Goal: Complete application form: Complete application form

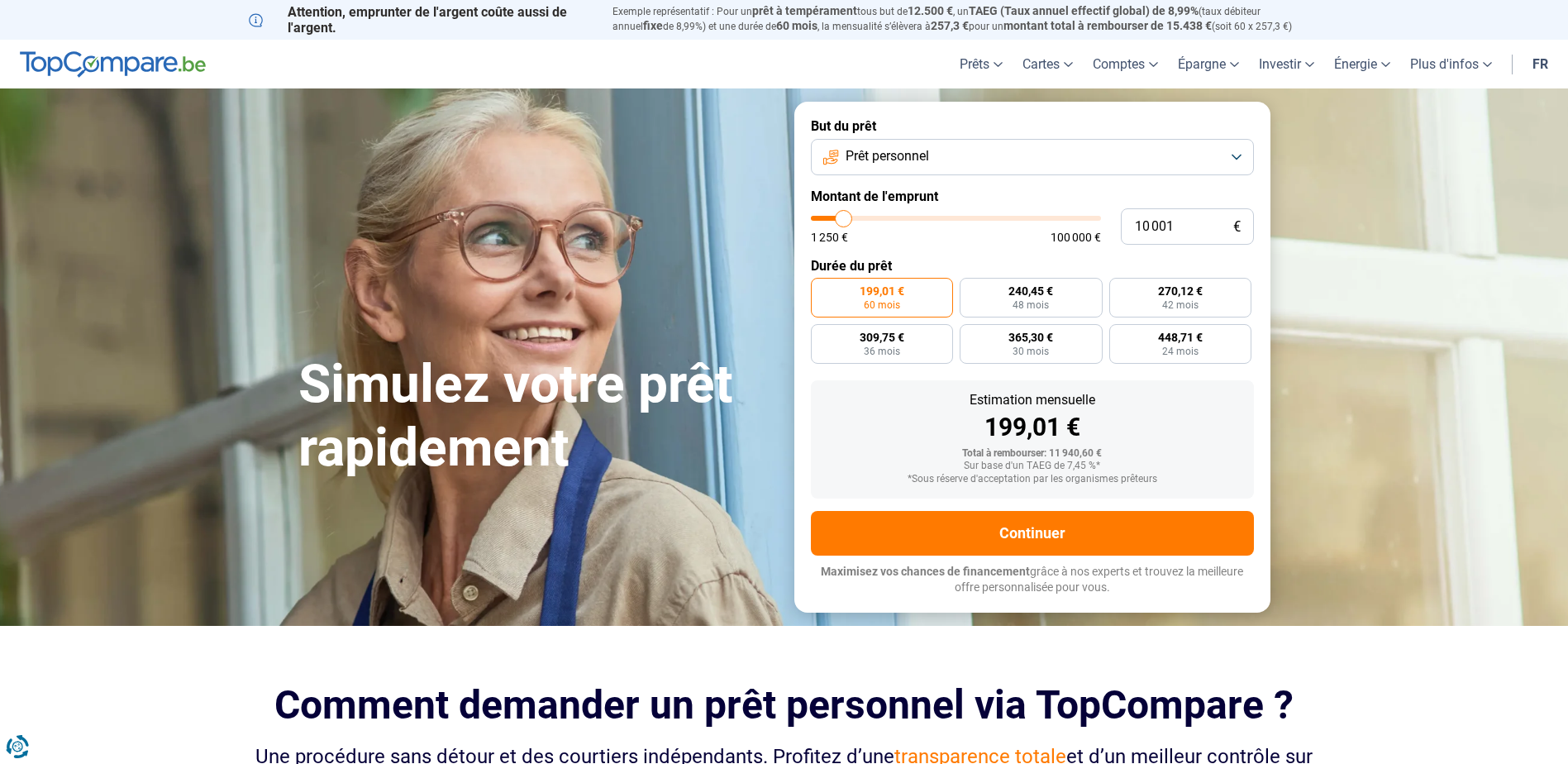
click at [928, 156] on span "Prêt personnel" at bounding box center [887, 156] width 84 height 18
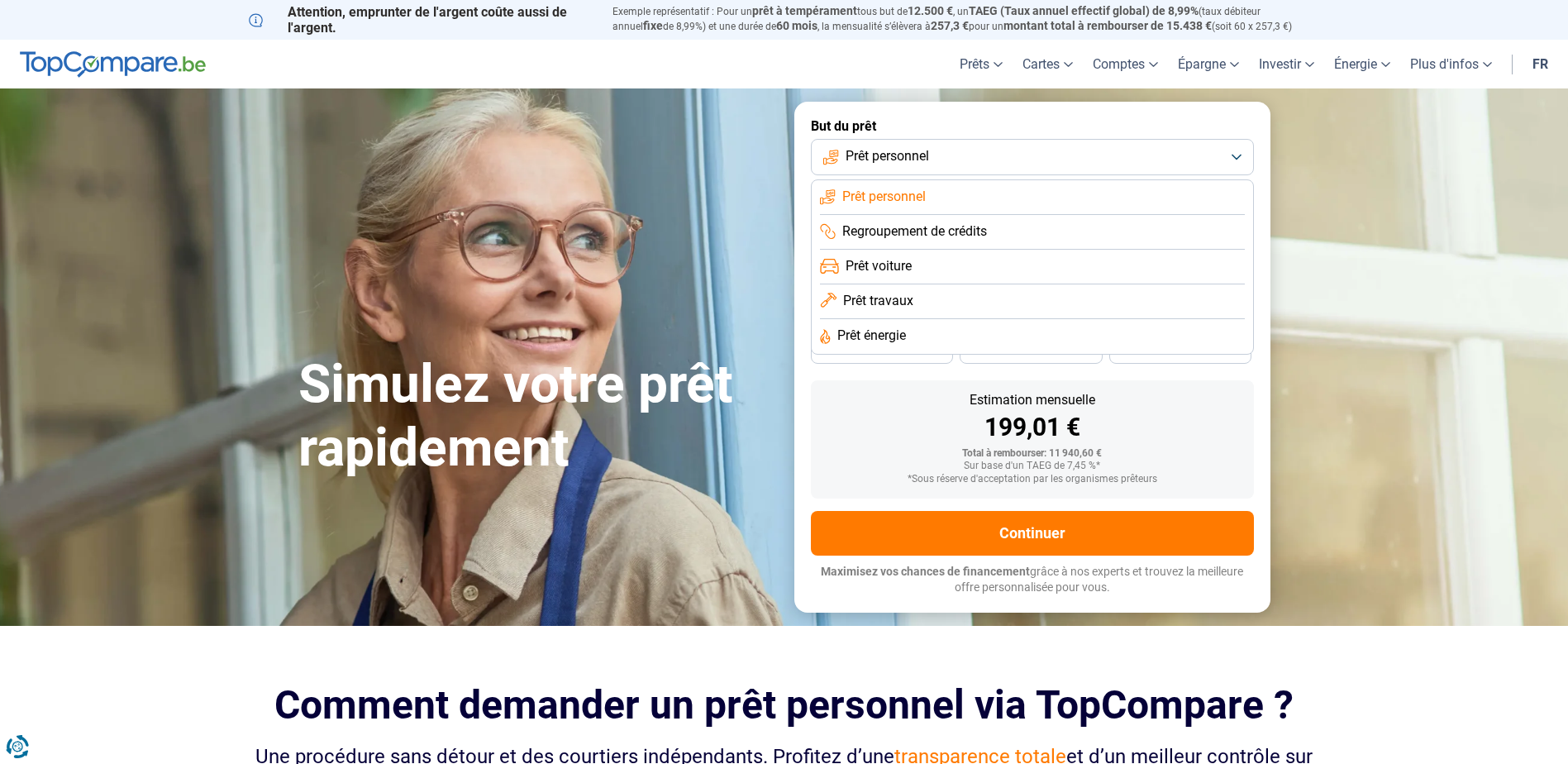
click at [903, 264] on span "Prêt voiture" at bounding box center [879, 267] width 66 height 18
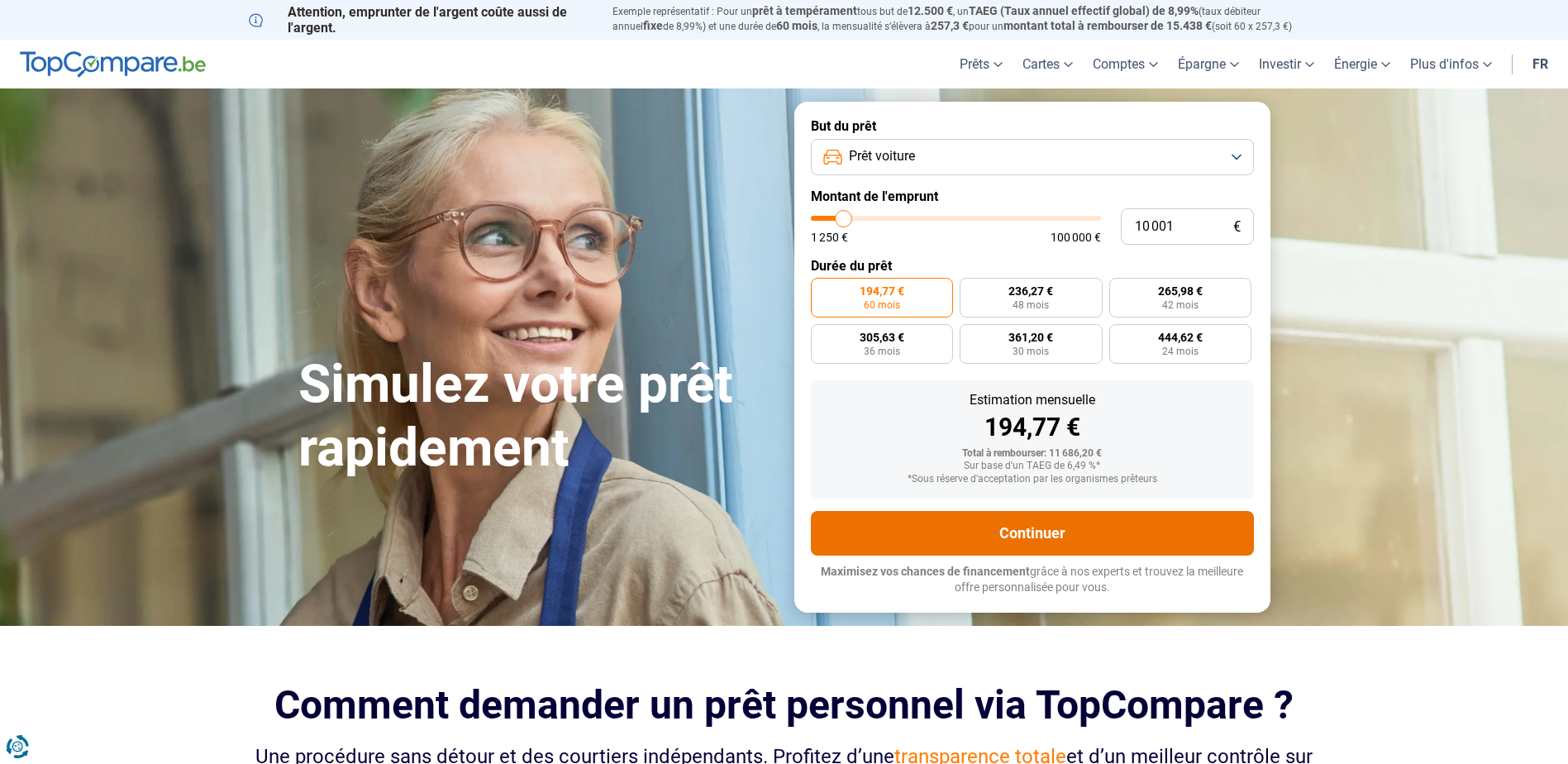
click at [1080, 528] on button "Continuer" at bounding box center [1032, 533] width 443 height 45
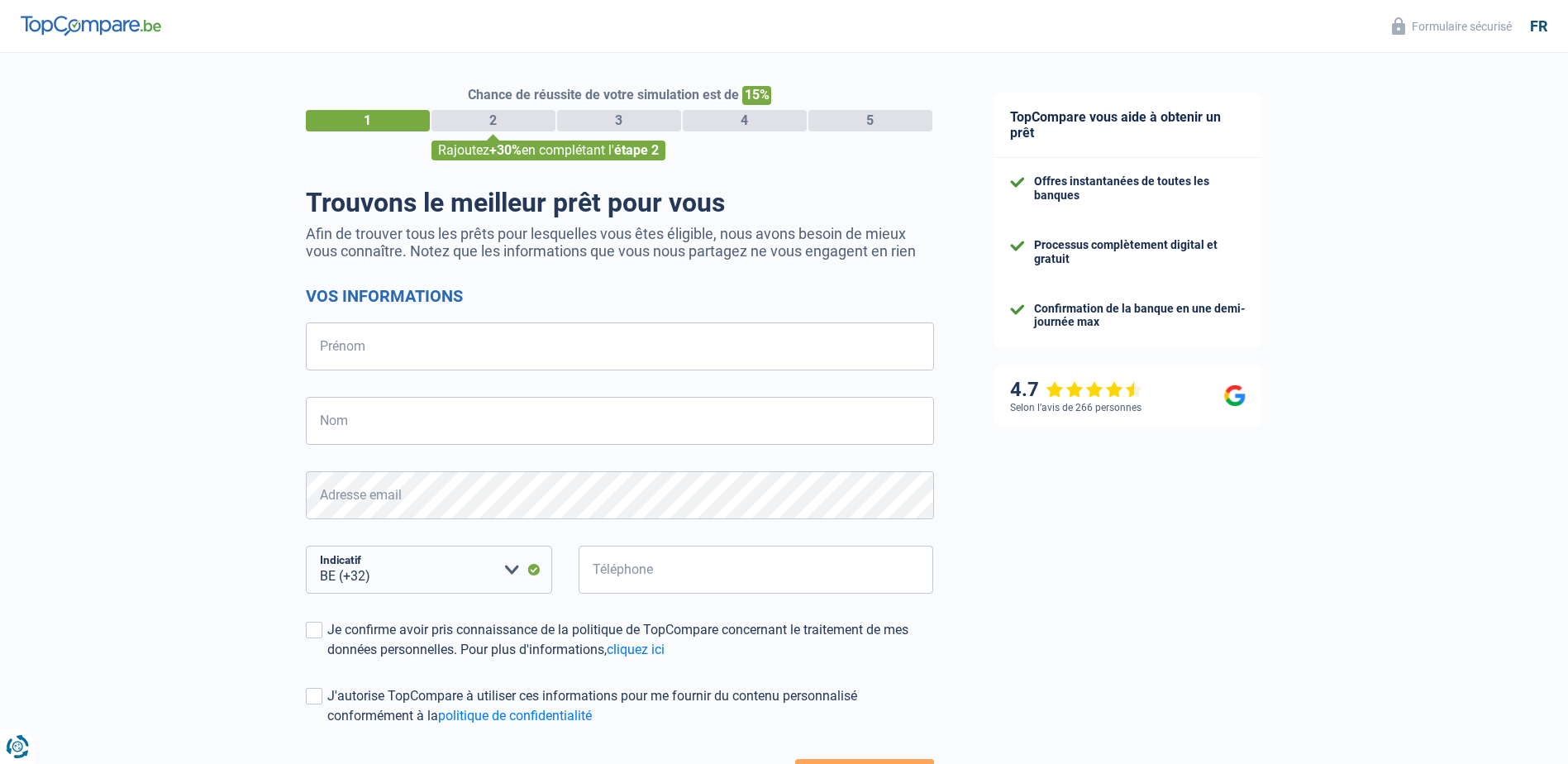
select select "32"
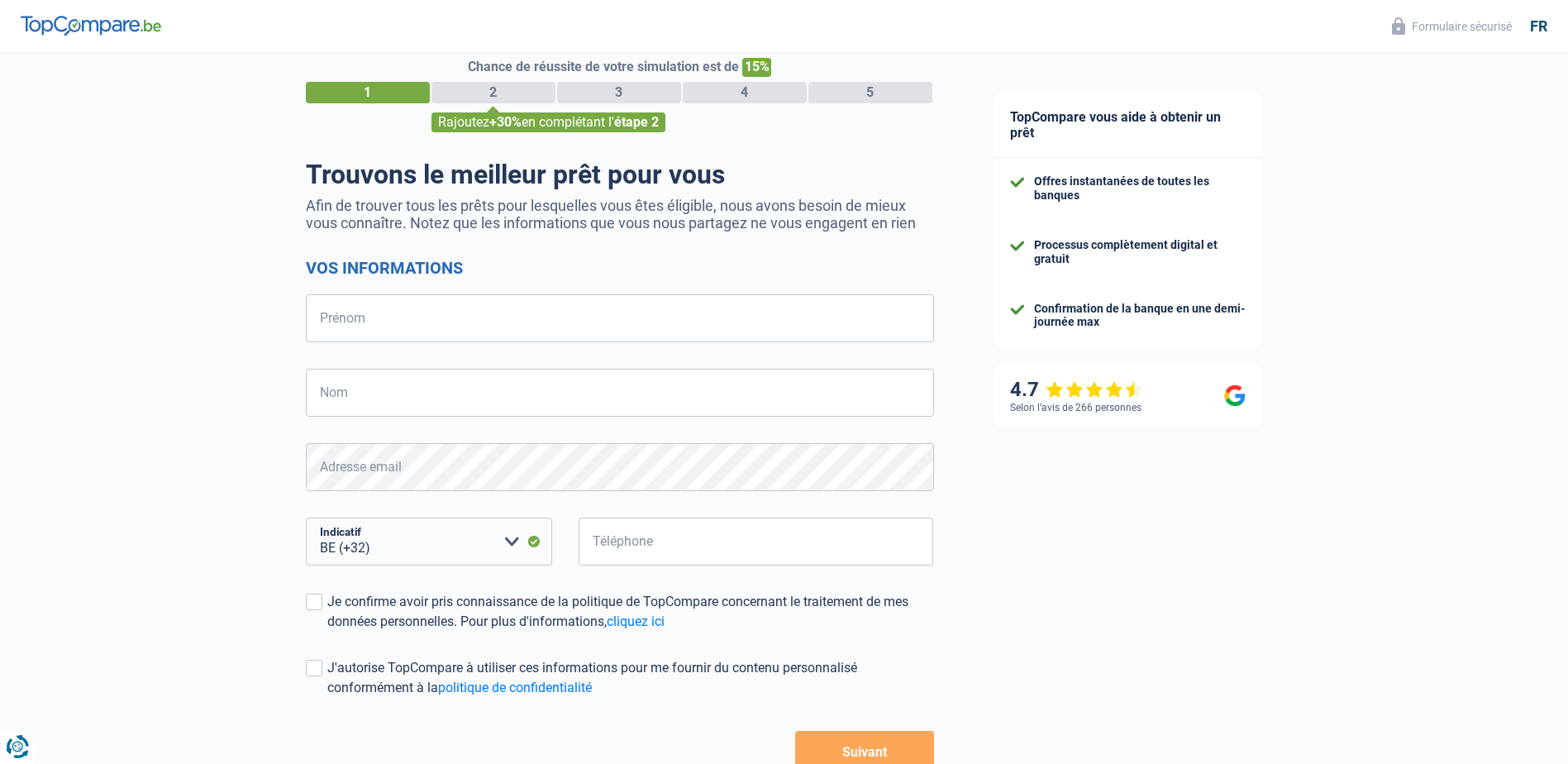
scroll to position [83, 0]
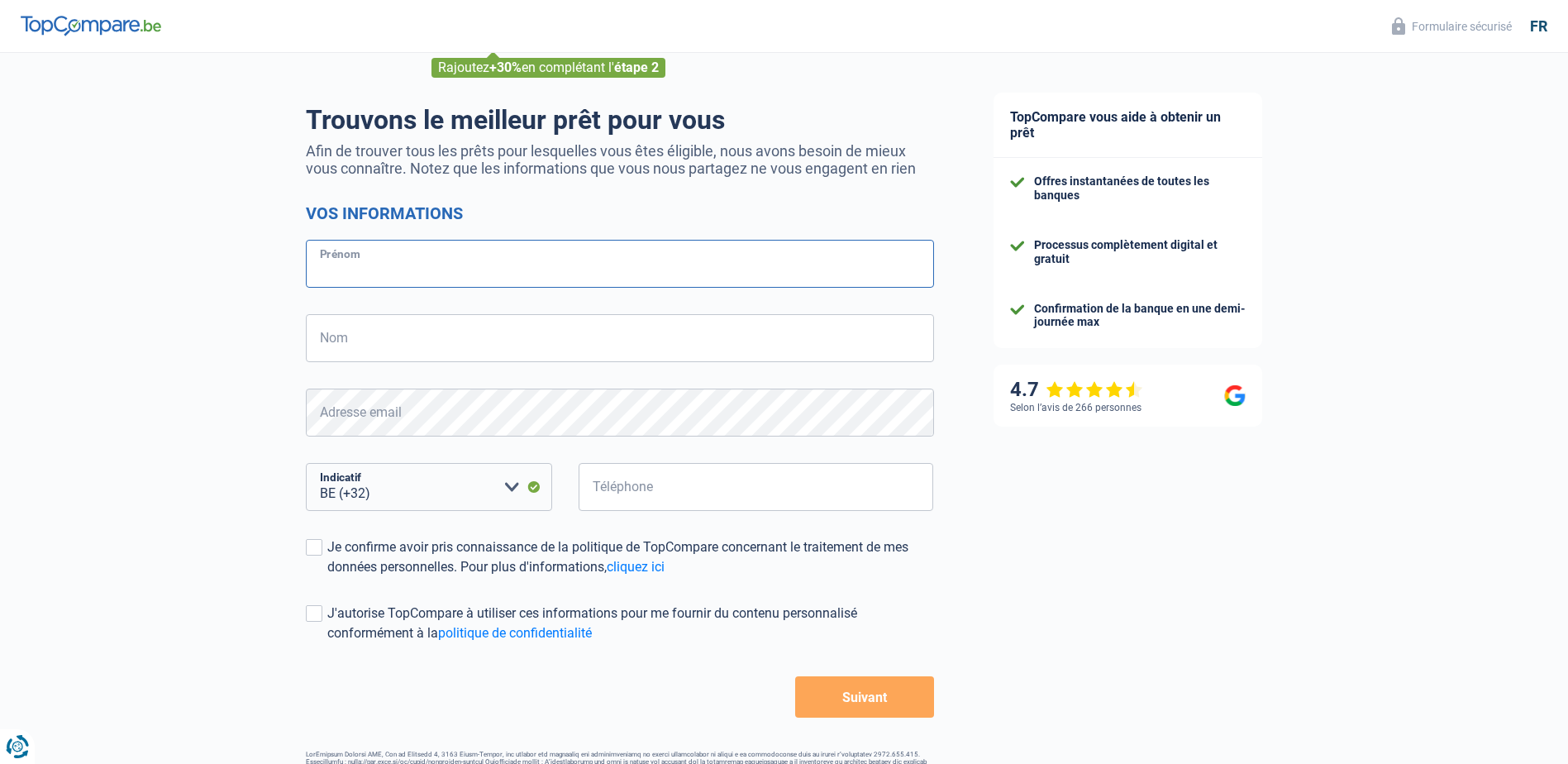
click at [439, 269] on input "Prénom" at bounding box center [620, 264] width 628 height 48
type input "Maryline"
type input "Ferard"
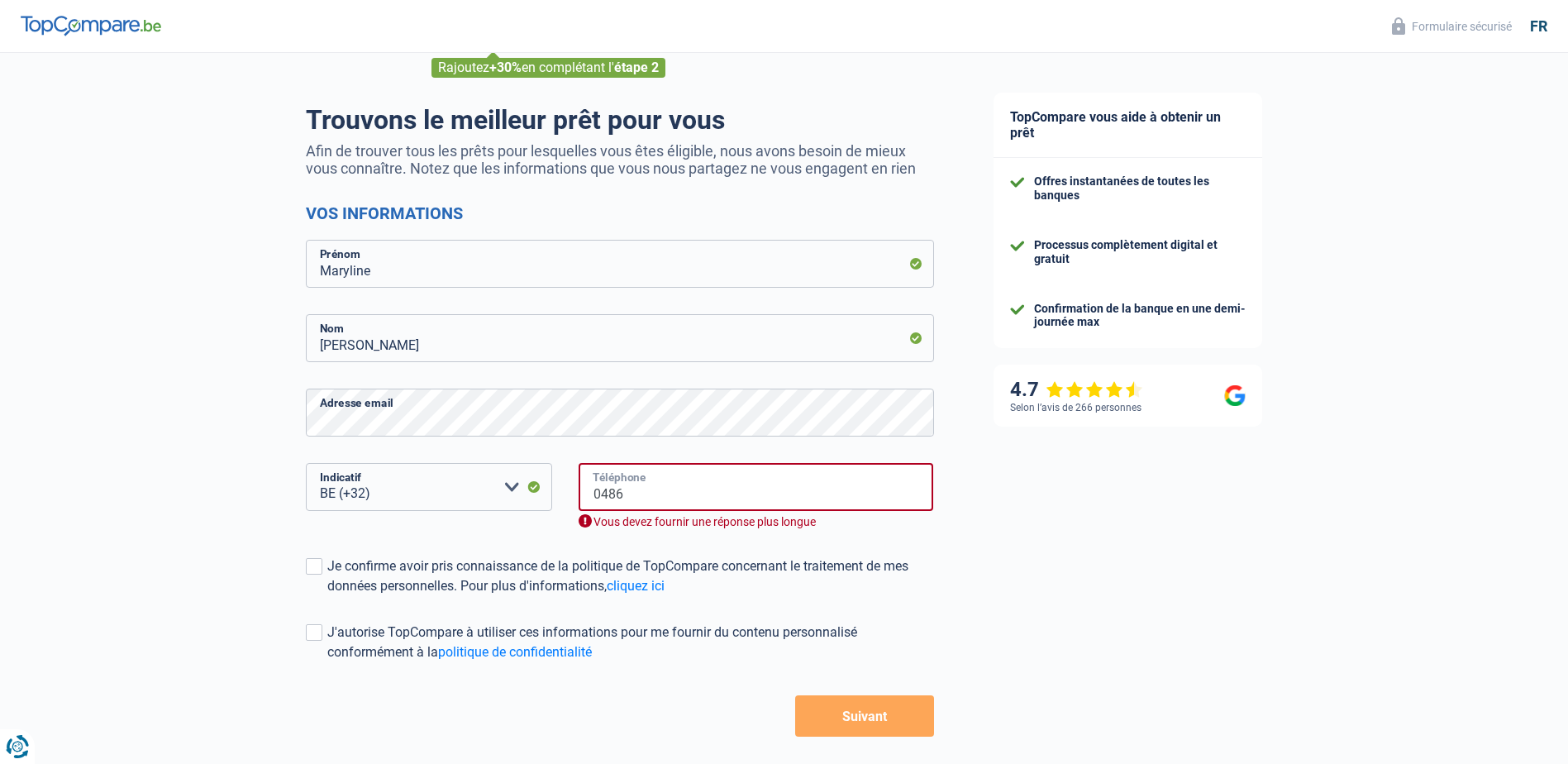
click at [664, 502] on input "0486" at bounding box center [755, 487] width 355 height 48
click at [671, 499] on input "0486" at bounding box center [755, 487] width 355 height 48
click at [656, 484] on input "0486" at bounding box center [755, 487] width 355 height 48
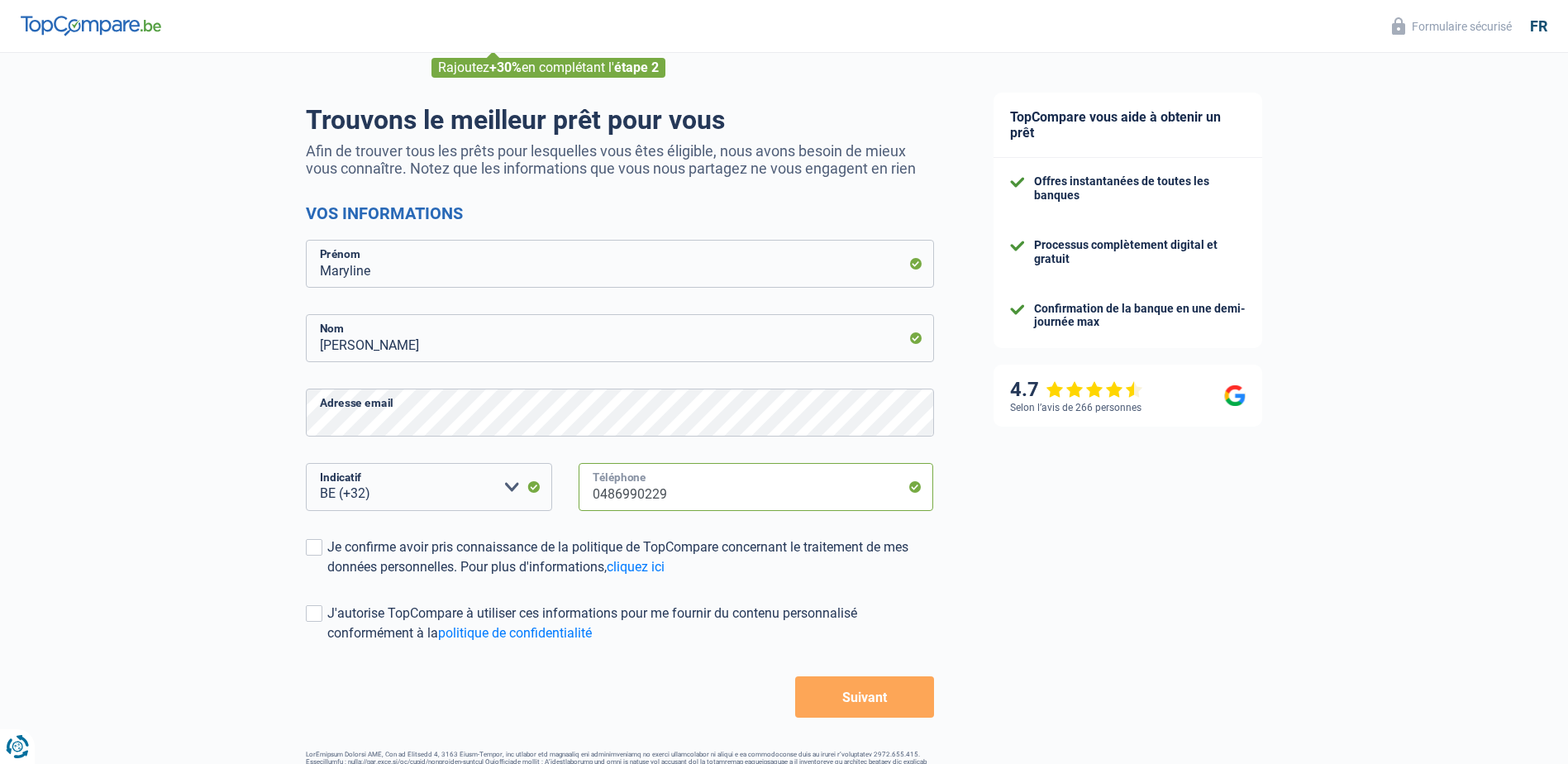
type input "0486990229"
drag, startPoint x: 1233, startPoint y: 574, endPoint x: 1220, endPoint y: 574, distance: 13.0
click at [1233, 574] on div "TopCompare vous aide à obtenir un prêt Offres instantanées de toutes les banque…" at bounding box center [1266, 393] width 605 height 846
click at [309, 549] on span at bounding box center [314, 547] width 17 height 17
click at [328, 577] on input "Je confirme avoir pris connaissance de la politique de TopCompare concernant le…" at bounding box center [328, 577] width 0 height 0
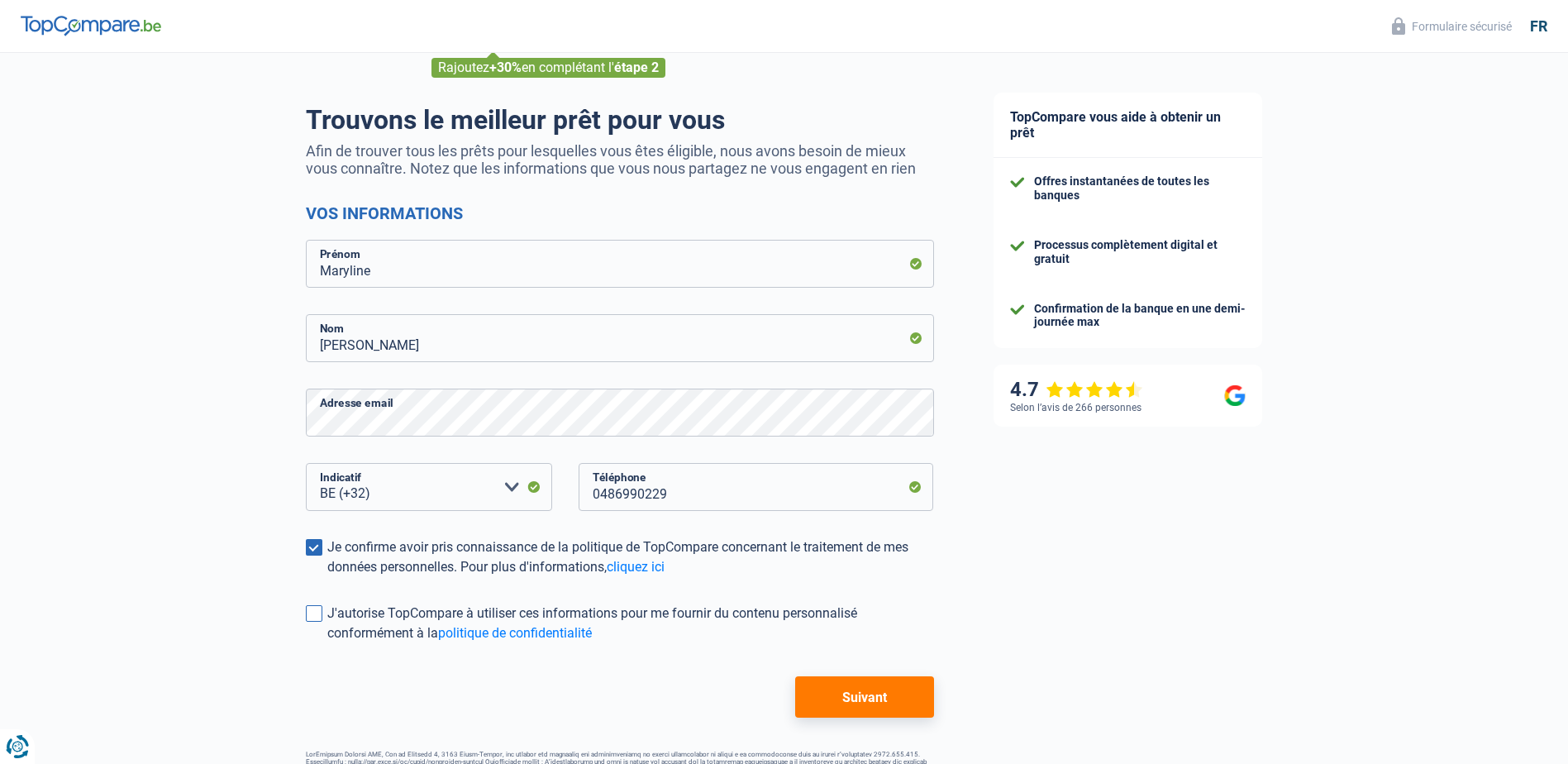
click at [312, 611] on span at bounding box center [314, 613] width 17 height 17
click at [328, 643] on input "J'autorise TopCompare à utiliser ces informations pour me fournir du contenu pe…" at bounding box center [328, 643] width 0 height 0
click at [862, 678] on button "Suivant" at bounding box center [864, 697] width 138 height 41
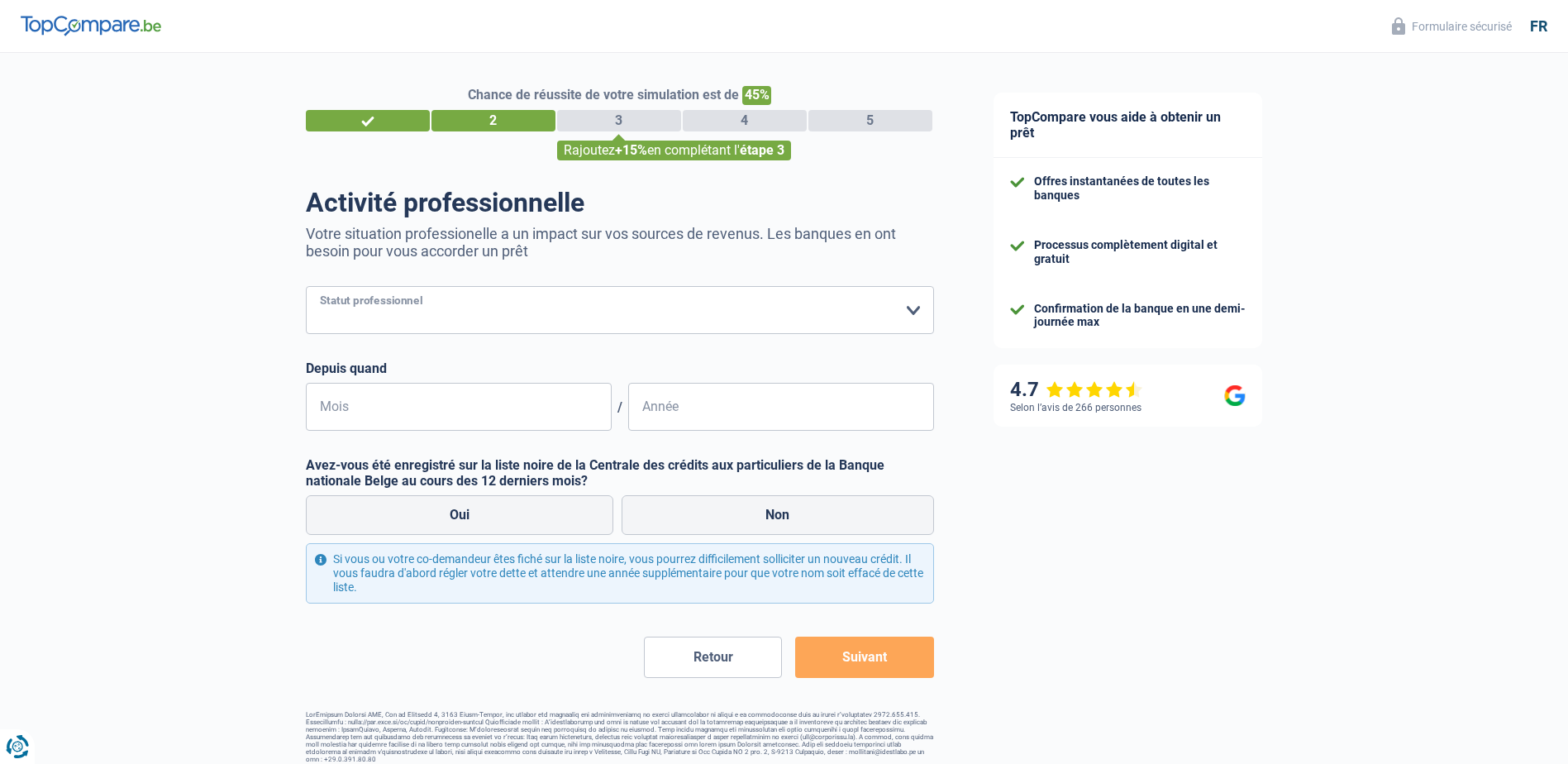
click at [912, 298] on select "Ouvrier Employé privé Employé public Invalide Indépendant Pensionné Chômeur Mut…" at bounding box center [620, 310] width 628 height 48
select select "publicEmployee"
click at [306, 288] on select "Ouvrier Employé privé Employé public Invalide Indépendant Pensionné Chômeur Mut…" at bounding box center [620, 310] width 628 height 48
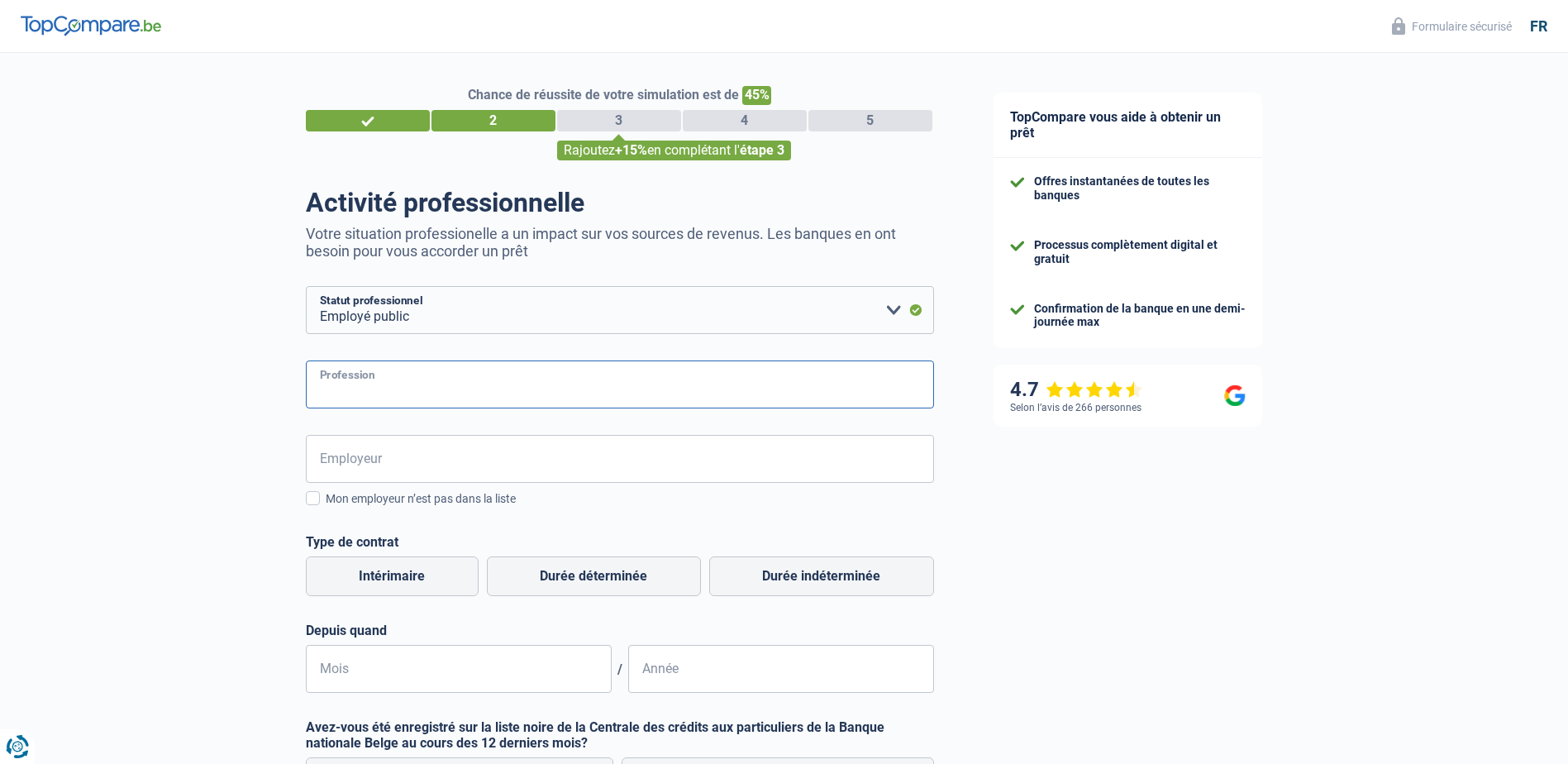
click at [391, 382] on input "Profession" at bounding box center [620, 384] width 628 height 48
type input "assistante administrative"
click at [381, 473] on input "Employeur" at bounding box center [620, 459] width 628 height 48
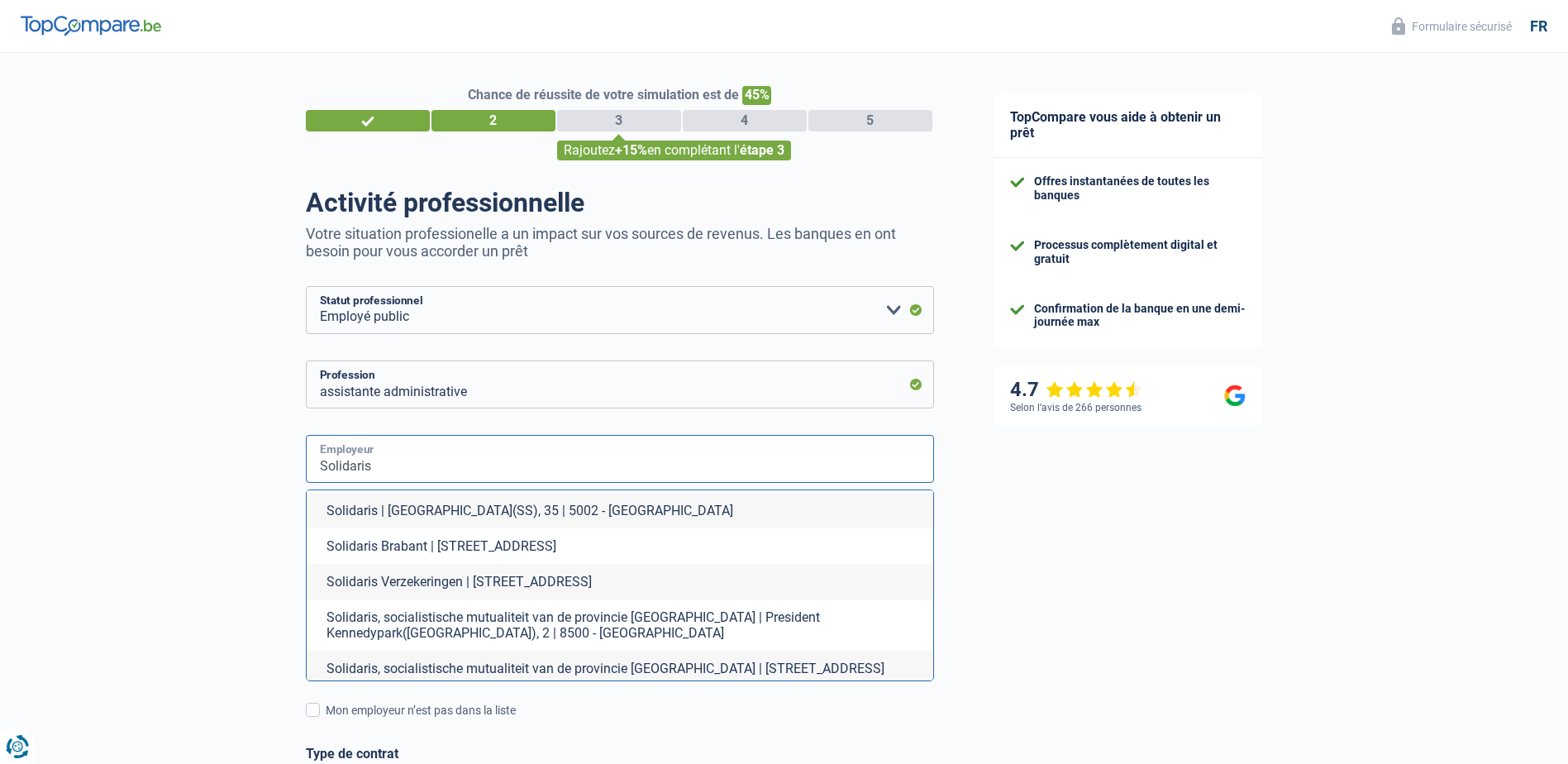
scroll to position [166, 0]
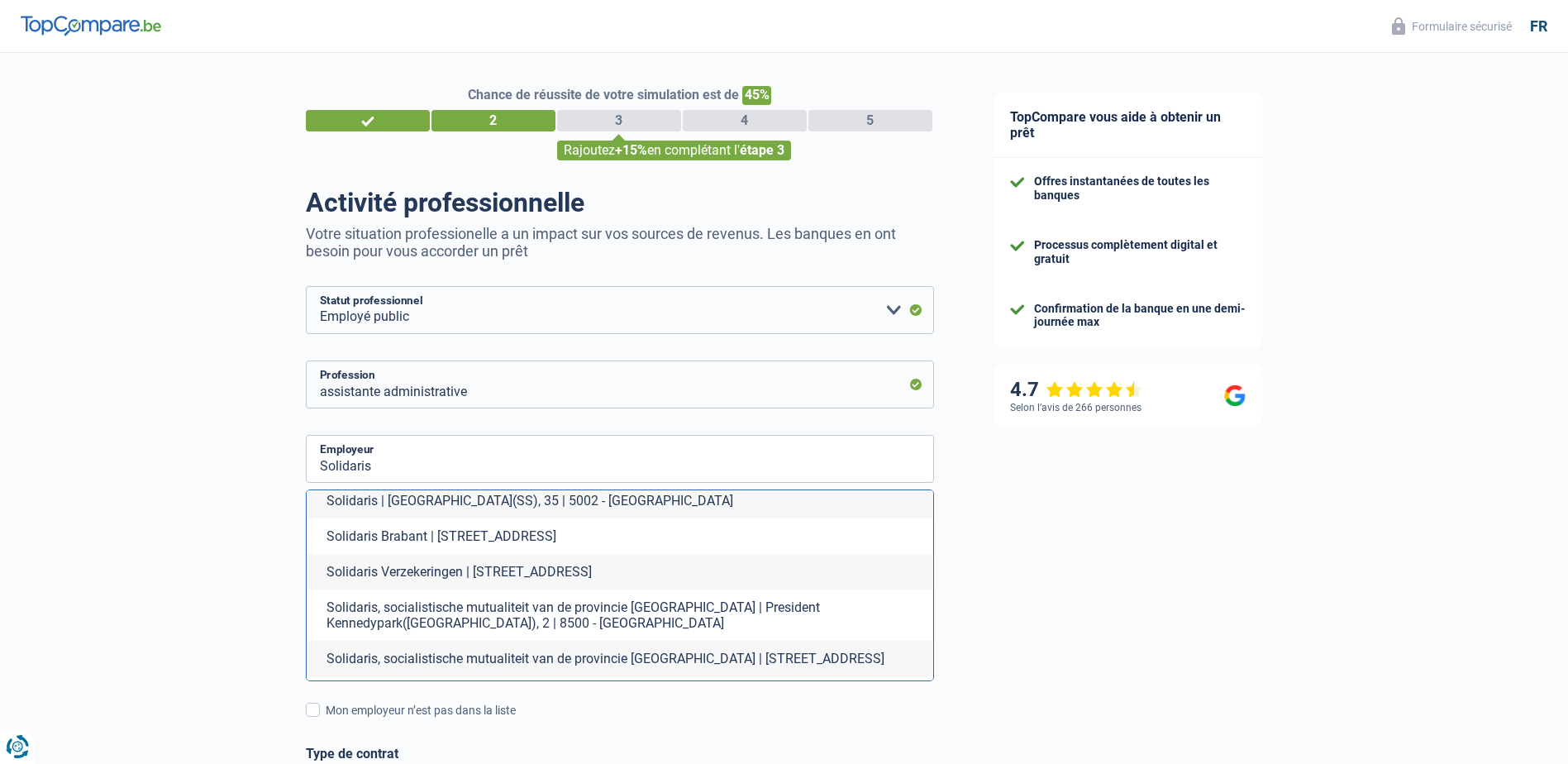
click at [521, 518] on li "Solidaris | Rue des Dominicaines(SS), 35 | 5002 - Namur" at bounding box center [620, 500] width 626 height 36
type input "Solidaris | Rue des Dominicaines(SS), 35 | 5002 - Namur"
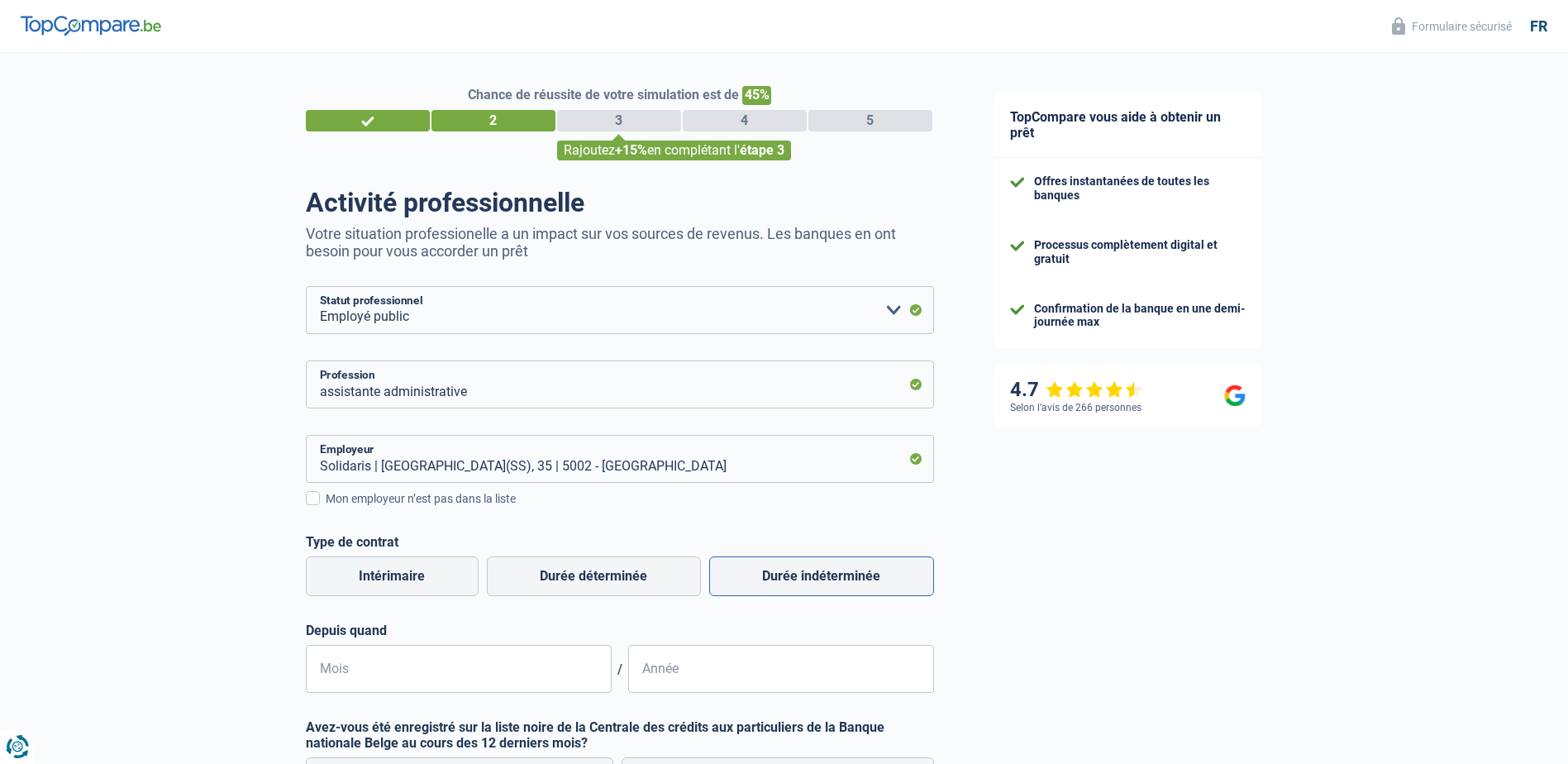
click at [780, 580] on label "Durée indéterminée" at bounding box center [822, 576] width 225 height 40
click at [780, 580] on input "Durée indéterminée" at bounding box center [822, 576] width 225 height 40
radio input "true"
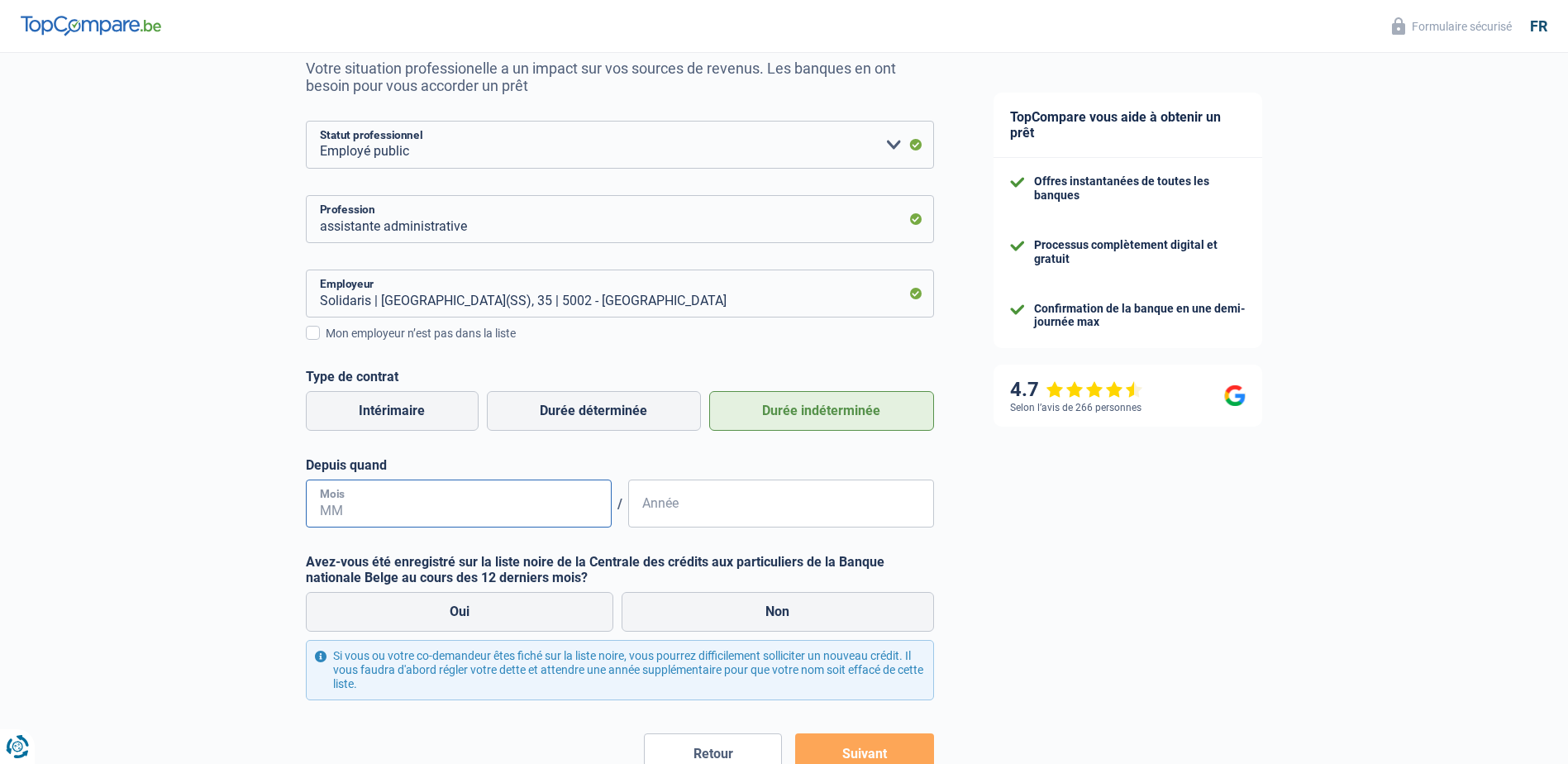
click at [531, 503] on input "Mois" at bounding box center [459, 503] width 306 height 48
type input "06"
type input "2016"
click at [546, 609] on label "Oui" at bounding box center [460, 612] width 309 height 40
click at [546, 609] on input "Oui" at bounding box center [460, 612] width 309 height 40
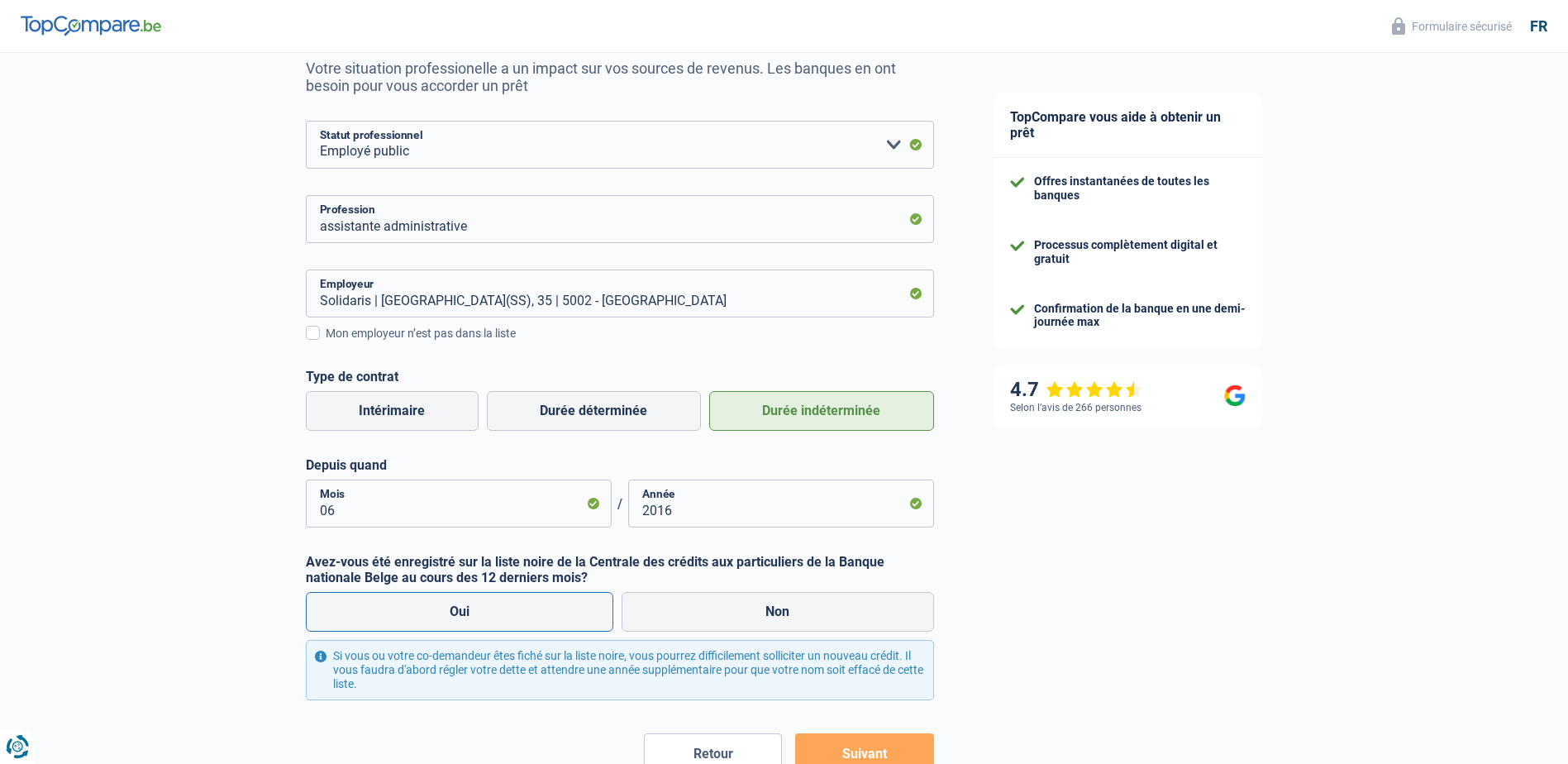
radio input "true"
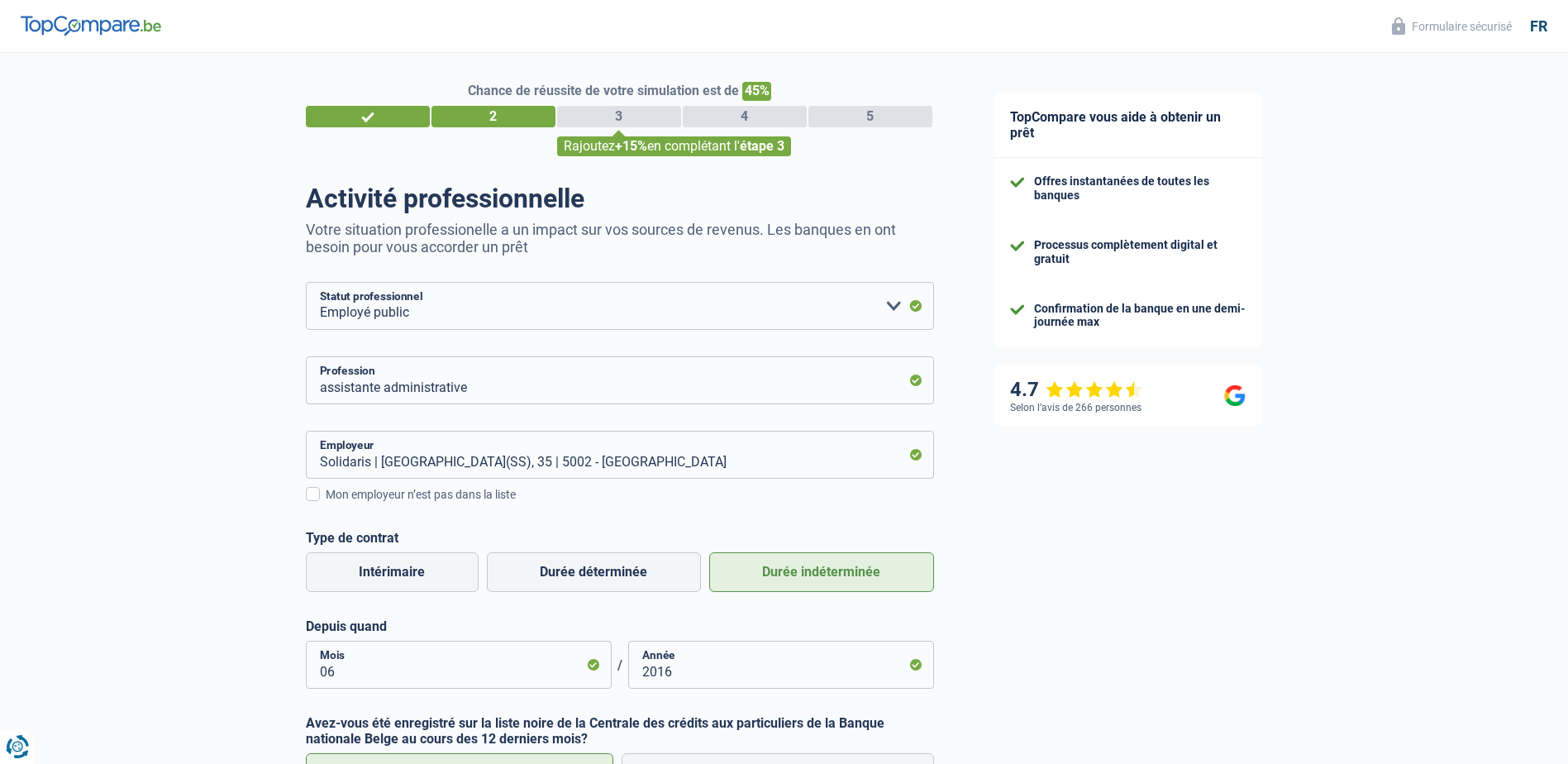
scroll to position [0, 0]
